Goal: Transaction & Acquisition: Subscribe to service/newsletter

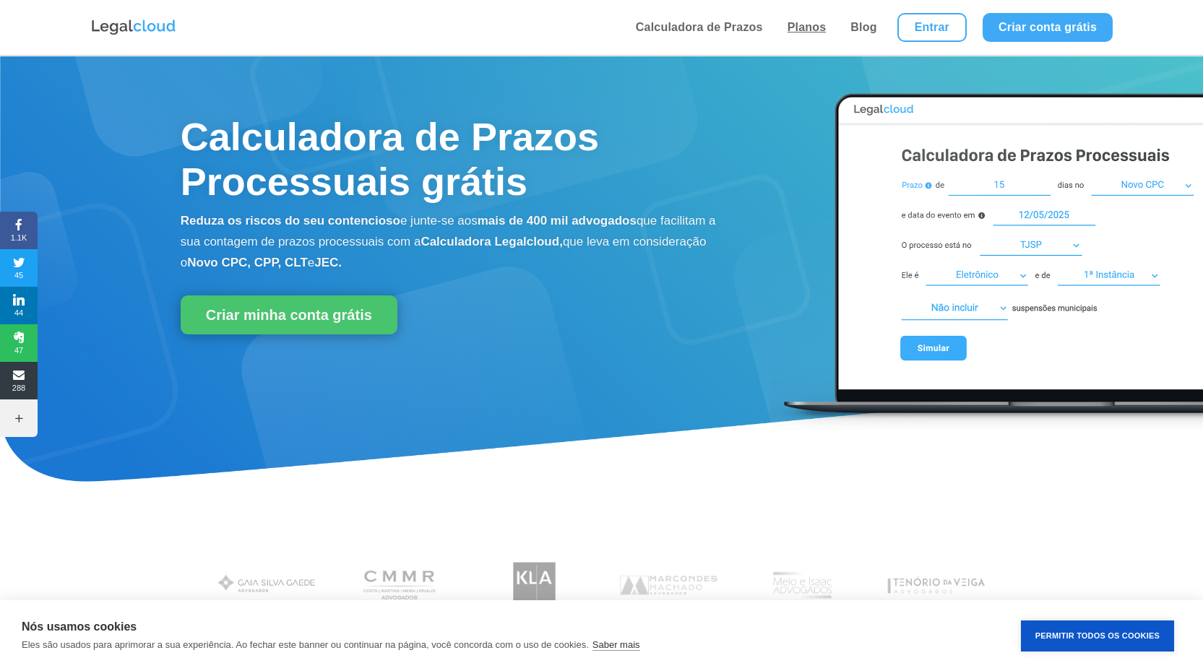
click at [810, 35] on link "Planos" at bounding box center [807, 27] width 48 height 55
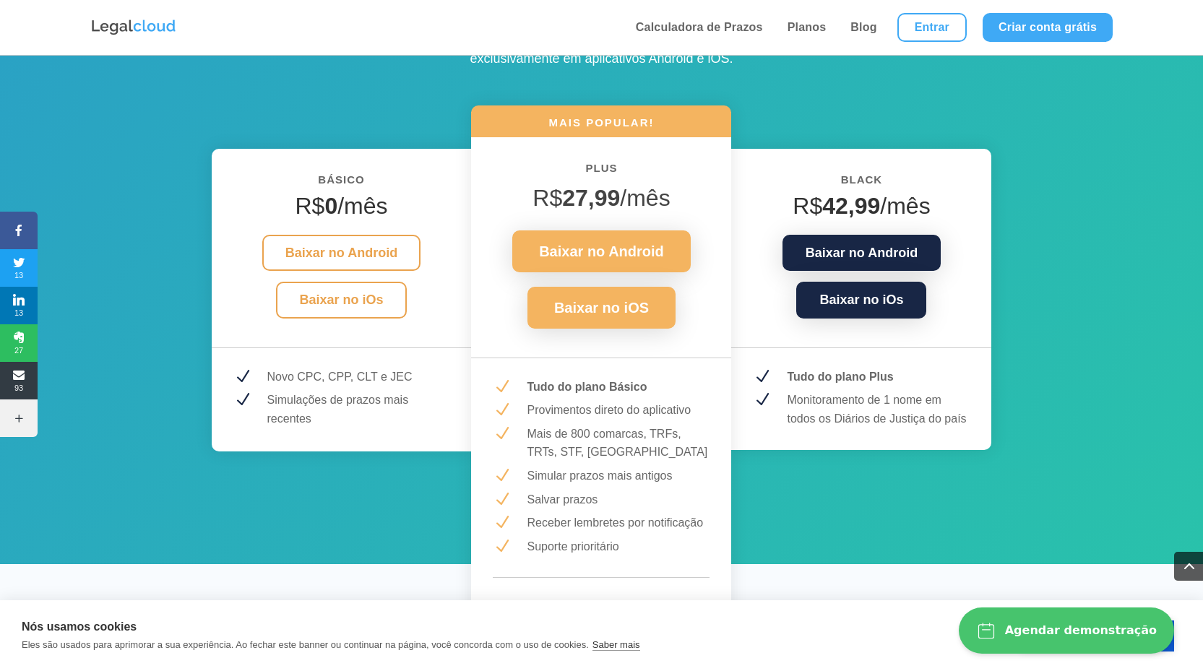
scroll to position [1838, 0]
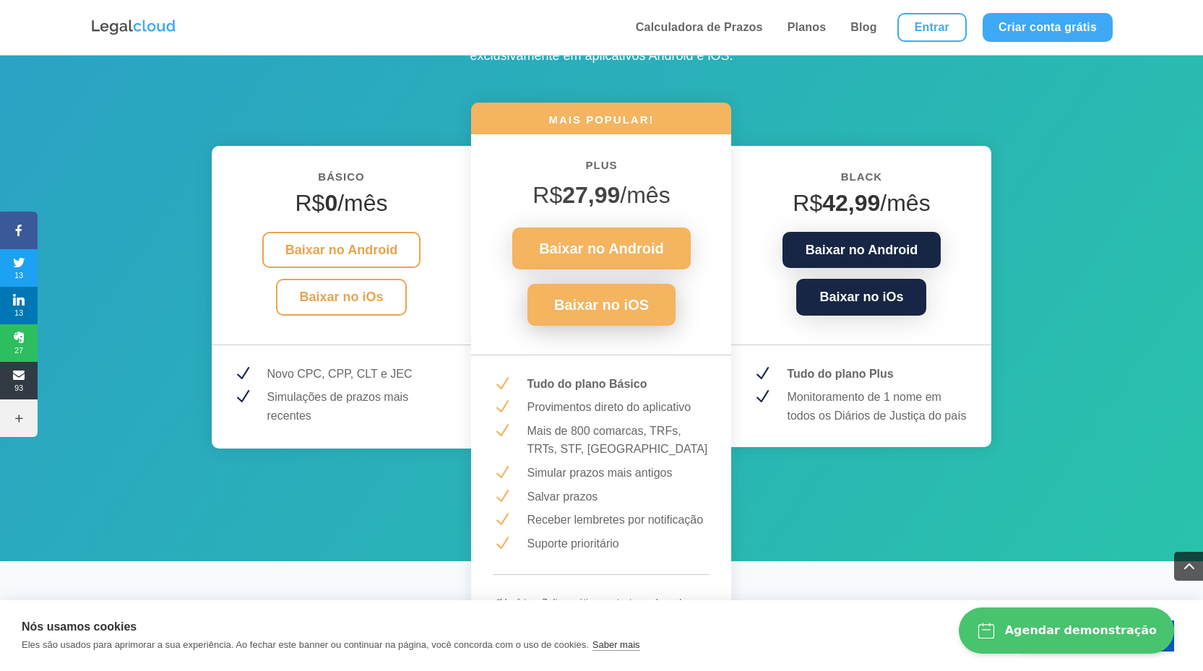
click at [603, 312] on link "Baixar no iOS" at bounding box center [601, 305] width 148 height 42
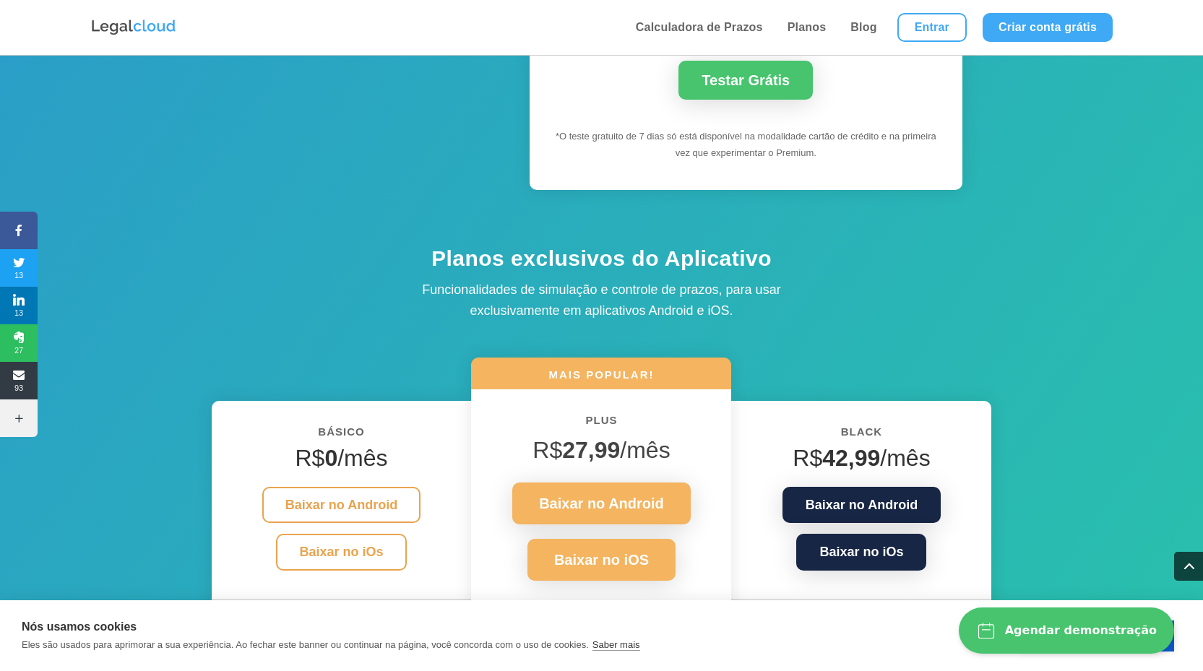
scroll to position [1256, 0]
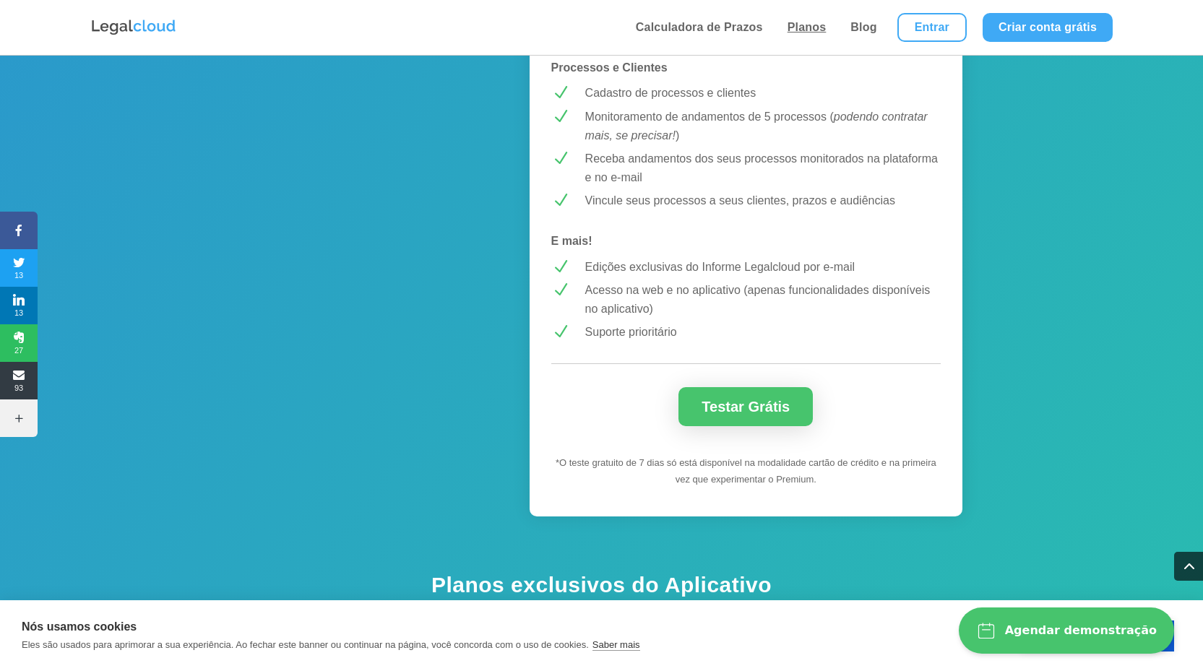
click at [816, 28] on link "Planos" at bounding box center [807, 27] width 48 height 55
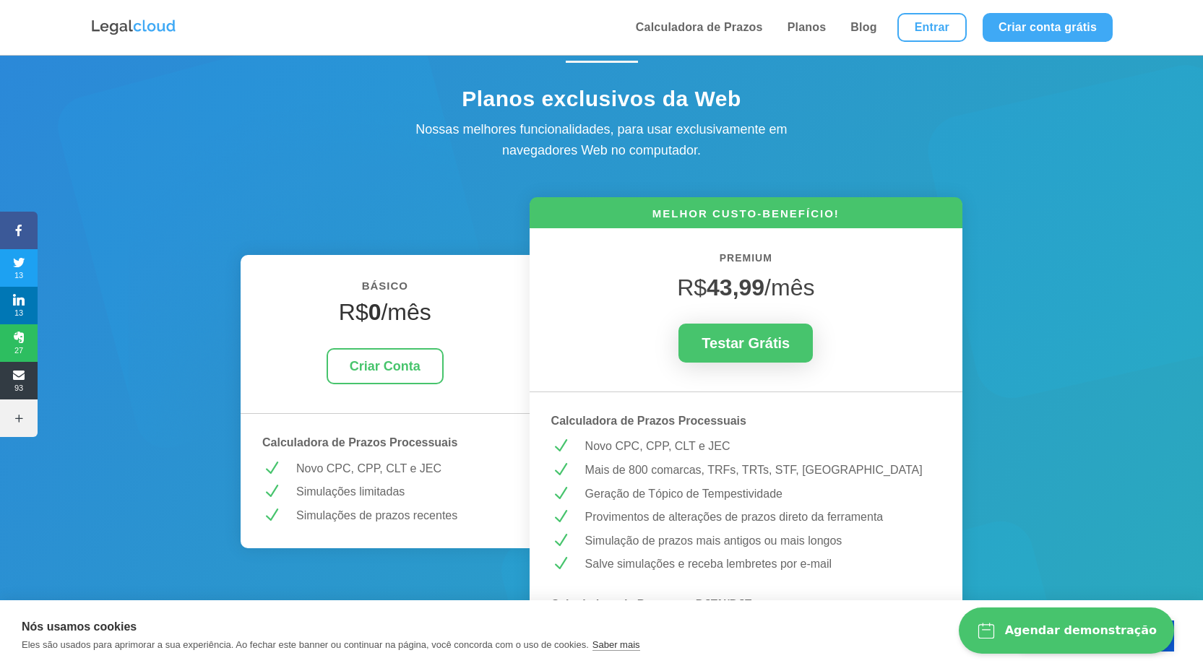
scroll to position [32, 0]
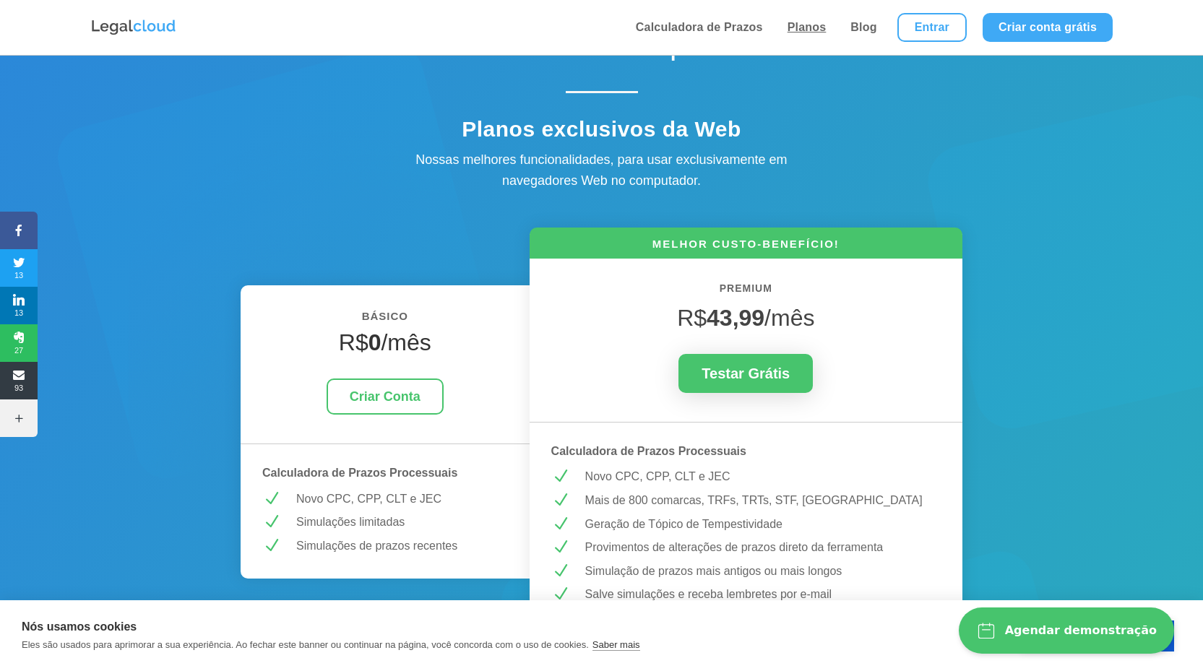
click at [803, 30] on link "Planos" at bounding box center [807, 27] width 48 height 55
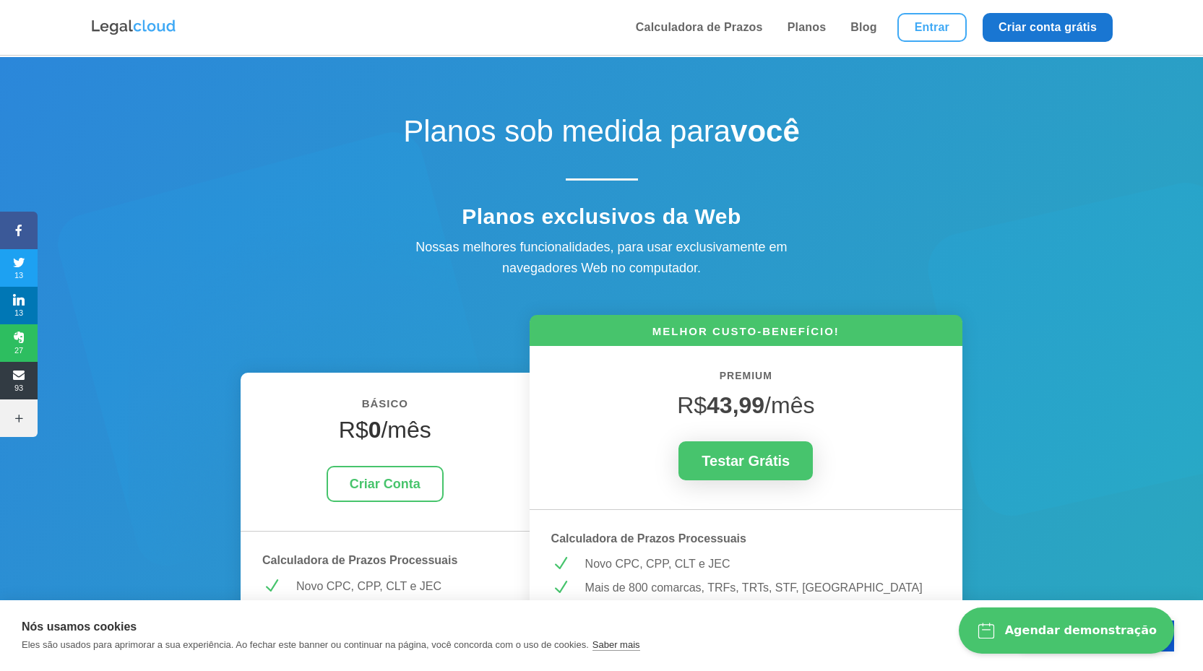
click at [1030, 25] on link "Criar conta grátis" at bounding box center [1048, 27] width 130 height 29
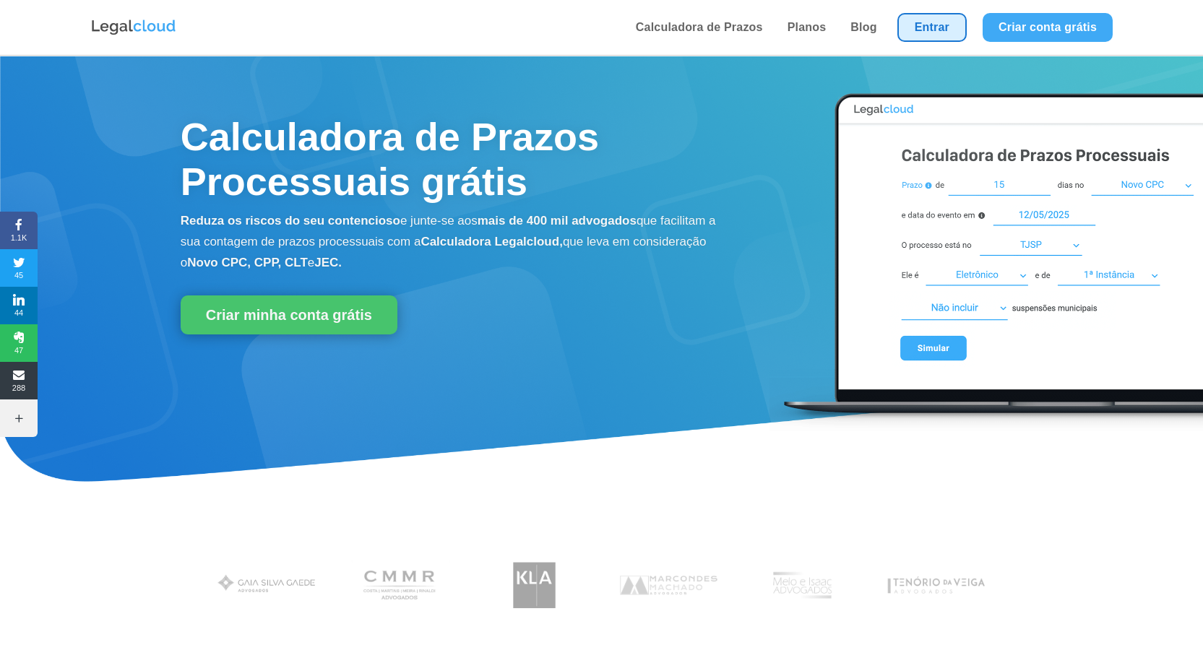
click at [924, 28] on link "Entrar" at bounding box center [931, 27] width 69 height 29
